Goal: Task Accomplishment & Management: Manage account settings

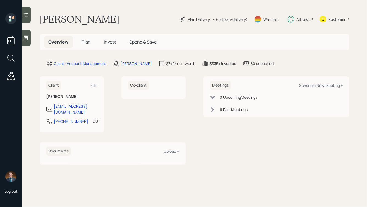
click at [25, 39] on icon at bounding box center [25, 37] width 5 height 5
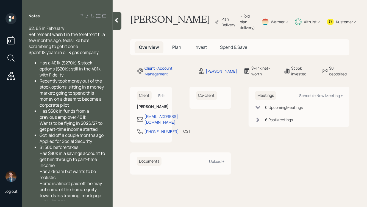
scroll to position [10, 0]
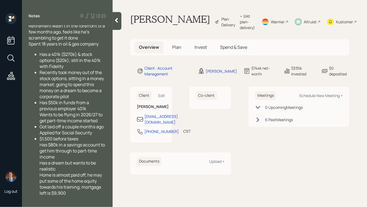
click at [173, 50] on span "Plan" at bounding box center [176, 47] width 9 height 6
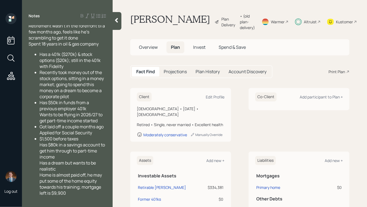
click at [113, 17] on div at bounding box center [117, 21] width 9 height 18
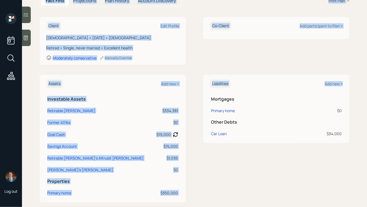
scroll to position [76, 0]
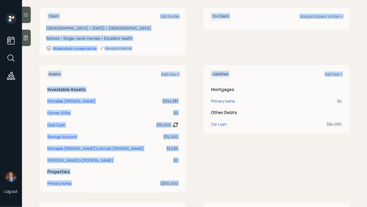
drag, startPoint x: 40, startPoint y: 16, endPoint x: 332, endPoint y: 152, distance: 322.1
click at [326, 157] on main "[PERSON_NAME] Plan Delivery • (old plan-delivery) Warmer Altruist Kustomer Over…" at bounding box center [194, 103] width 345 height 207
click at [346, 149] on div "Liabilities Add new + Mortgages Primary home $0 Other Debts Car Loan $34,000" at bounding box center [276, 129] width 146 height 128
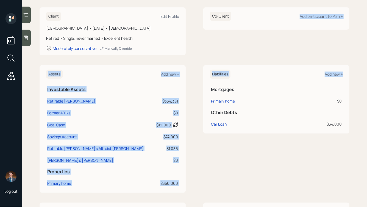
drag, startPoint x: 348, startPoint y: 138, endPoint x: 245, endPoint y: 55, distance: 131.7
click at [245, 55] on div "Client Edit Profile [DEMOGRAPHIC_DATA] • [DATE] • [DEMOGRAPHIC_DATA] Retired • …" at bounding box center [195, 183] width 310 height 352
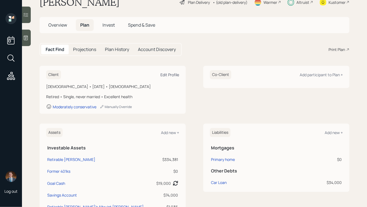
scroll to position [18, 0]
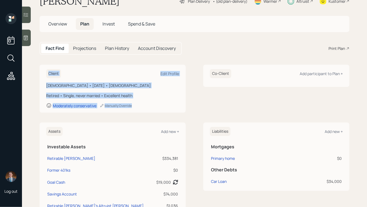
drag, startPoint x: 145, startPoint y: 109, endPoint x: 45, endPoint y: 66, distance: 108.7
click at [45, 66] on div "Client Edit Profile [DEMOGRAPHIC_DATA] • [DATE] • [DEMOGRAPHIC_DATA] Retired • …" at bounding box center [113, 89] width 146 height 48
drag, startPoint x: 45, startPoint y: 68, endPoint x: 159, endPoint y: 106, distance: 120.3
click at [159, 106] on div "Client Edit Profile [DEMOGRAPHIC_DATA] • [DATE] • [DEMOGRAPHIC_DATA] Retired • …" at bounding box center [113, 89] width 146 height 48
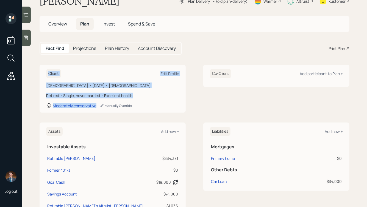
click at [159, 106] on div "Moderately conservative Manually Override" at bounding box center [112, 105] width 133 height 5
drag, startPoint x: 170, startPoint y: 109, endPoint x: 65, endPoint y: 69, distance: 112.2
click at [65, 69] on div "Client Edit Profile [DEMOGRAPHIC_DATA] • [DATE] • [DEMOGRAPHIC_DATA] Retired • …" at bounding box center [113, 89] width 146 height 48
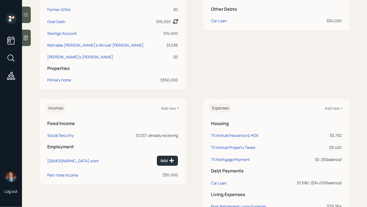
scroll to position [180, 0]
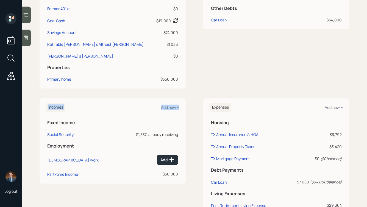
drag, startPoint x: 188, startPoint y: 175, endPoint x: 98, endPoint y: 100, distance: 117.2
click at [98, 101] on div "Incomes Add new + Fixed Income Social Security $1,537, already receiving Employ…" at bounding box center [195, 177] width 310 height 156
click at [98, 100] on div "Incomes Add new + Fixed Income Social Security $1,537, already receiving Employ…" at bounding box center [113, 141] width 146 height 85
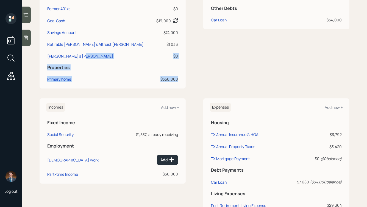
drag, startPoint x: 199, startPoint y: 85, endPoint x: 60, endPoint y: 49, distance: 143.8
click at [60, 50] on div "Assets Add new + Investable Assets Retirable [PERSON_NAME] $334,381 Former 401k…" at bounding box center [195, 25] width 310 height 128
click at [154, 55] on div "$0" at bounding box center [166, 56] width 24 height 6
